Goal: Information Seeking & Learning: Learn about a topic

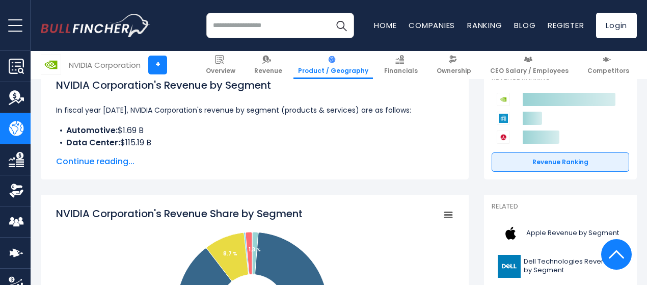
scroll to position [163, 0]
click at [114, 161] on span "Continue reading..." at bounding box center [254, 161] width 397 height 12
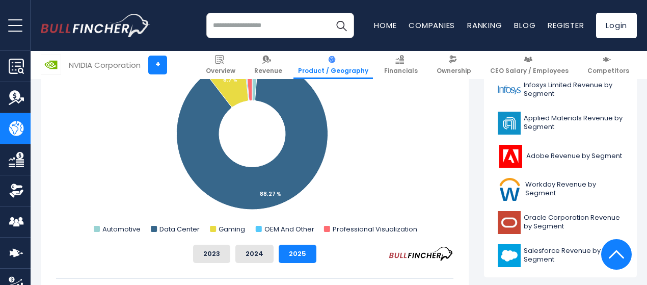
scroll to position [450, 0]
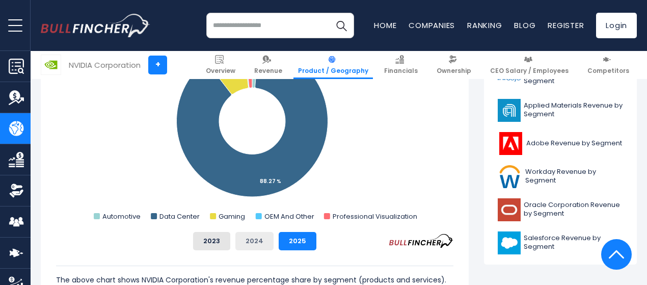
click at [243, 248] on button "2024" at bounding box center [254, 241] width 38 height 18
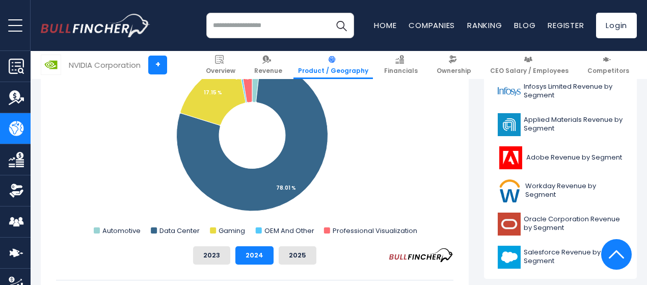
scroll to position [451, 0]
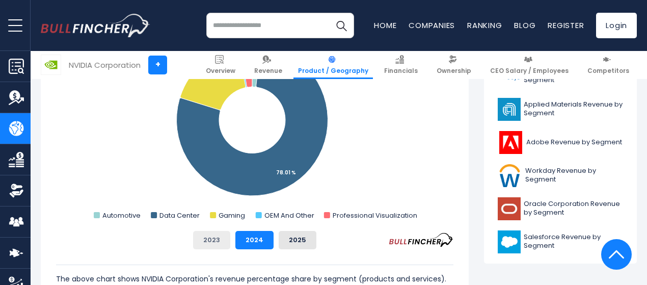
click at [209, 243] on button "2023" at bounding box center [211, 240] width 37 height 18
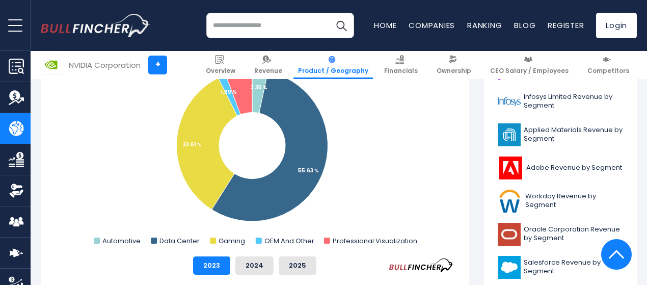
scroll to position [427, 0]
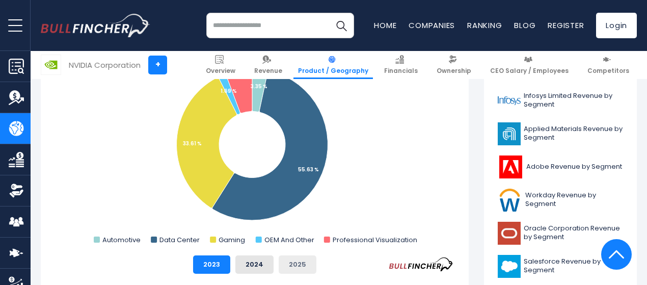
click at [286, 268] on button "2025" at bounding box center [298, 264] width 38 height 18
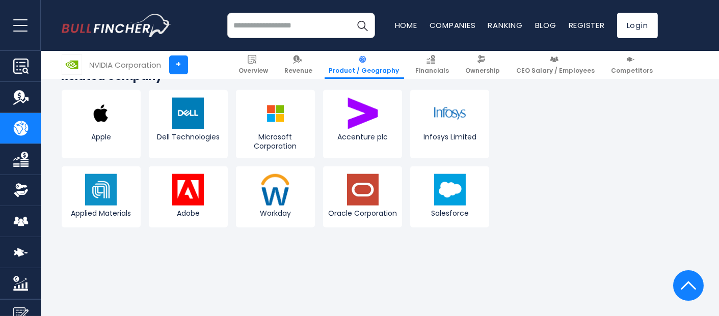
scroll to position [2207, 0]
